Goal: Information Seeking & Learning: Learn about a topic

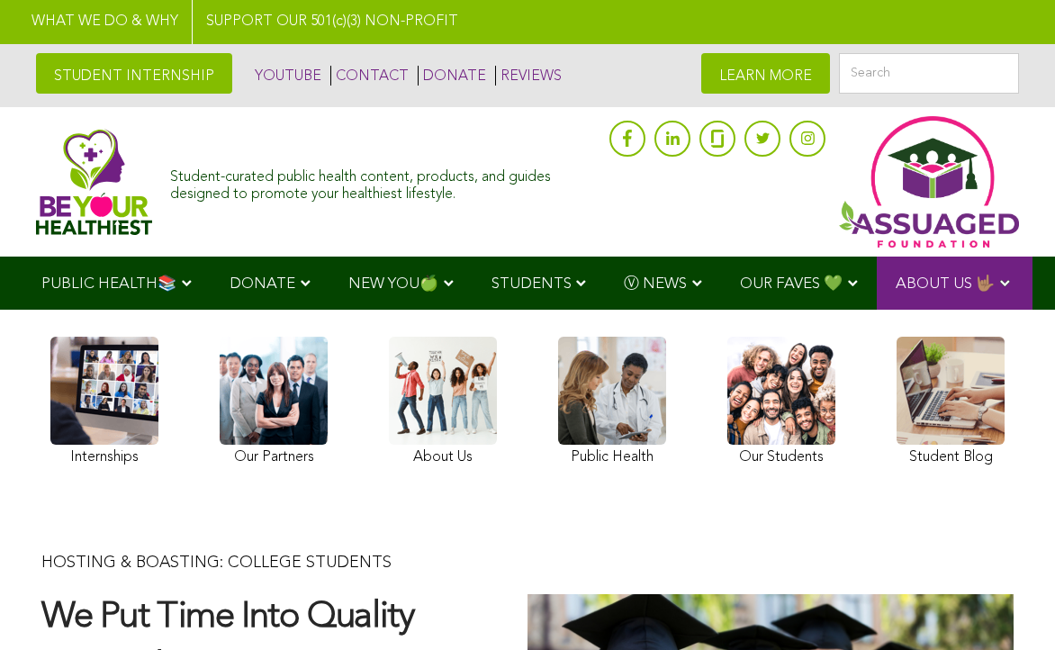
click at [612, 419] on link at bounding box center [612, 404] width 108 height 134
click at [627, 409] on link at bounding box center [612, 404] width 108 height 134
click at [816, 405] on link at bounding box center [781, 404] width 108 height 134
